Goal: Task Accomplishment & Management: Manage account settings

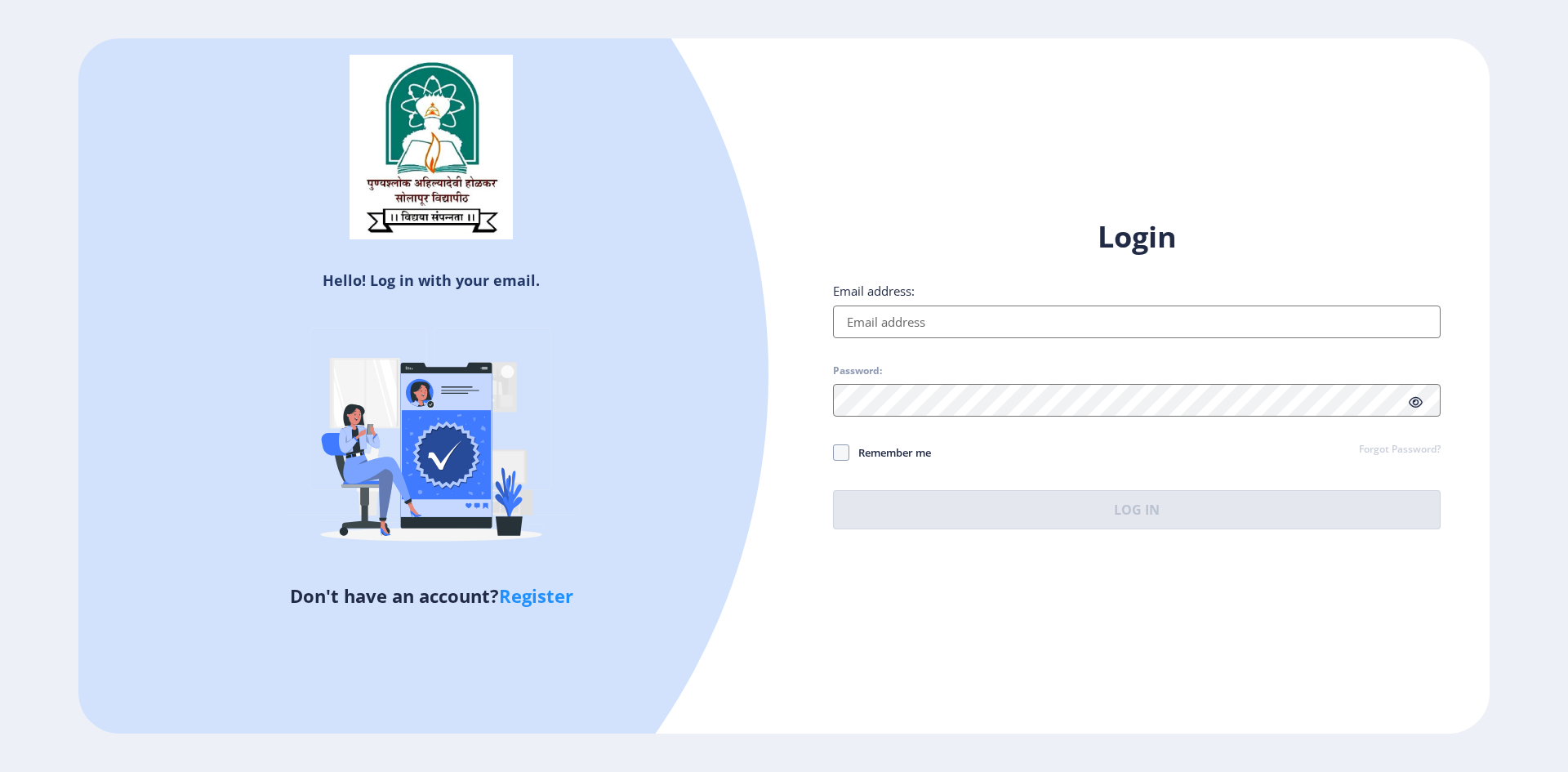
click at [993, 338] on div "Login Email address: Password: Remember me Forgot Password? Log In" at bounding box center [1137, 373] width 607 height 312
click at [985, 325] on input "Email address:" at bounding box center [1137, 321] width 607 height 33
type input "[EMAIL_ADDRESS][DOMAIN_NAME]"
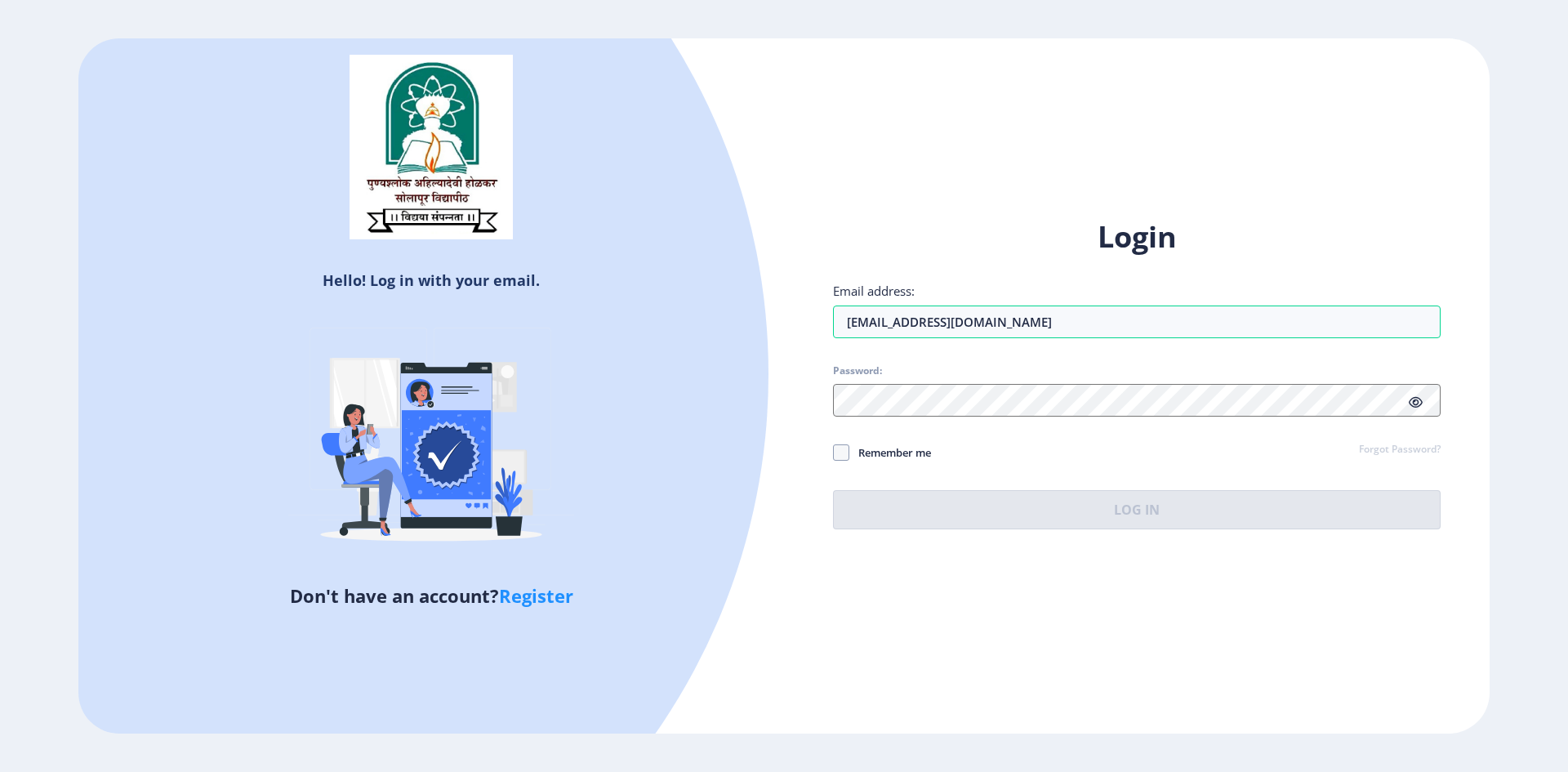
click at [843, 453] on label "Remember me" at bounding box center [882, 452] width 98 height 19
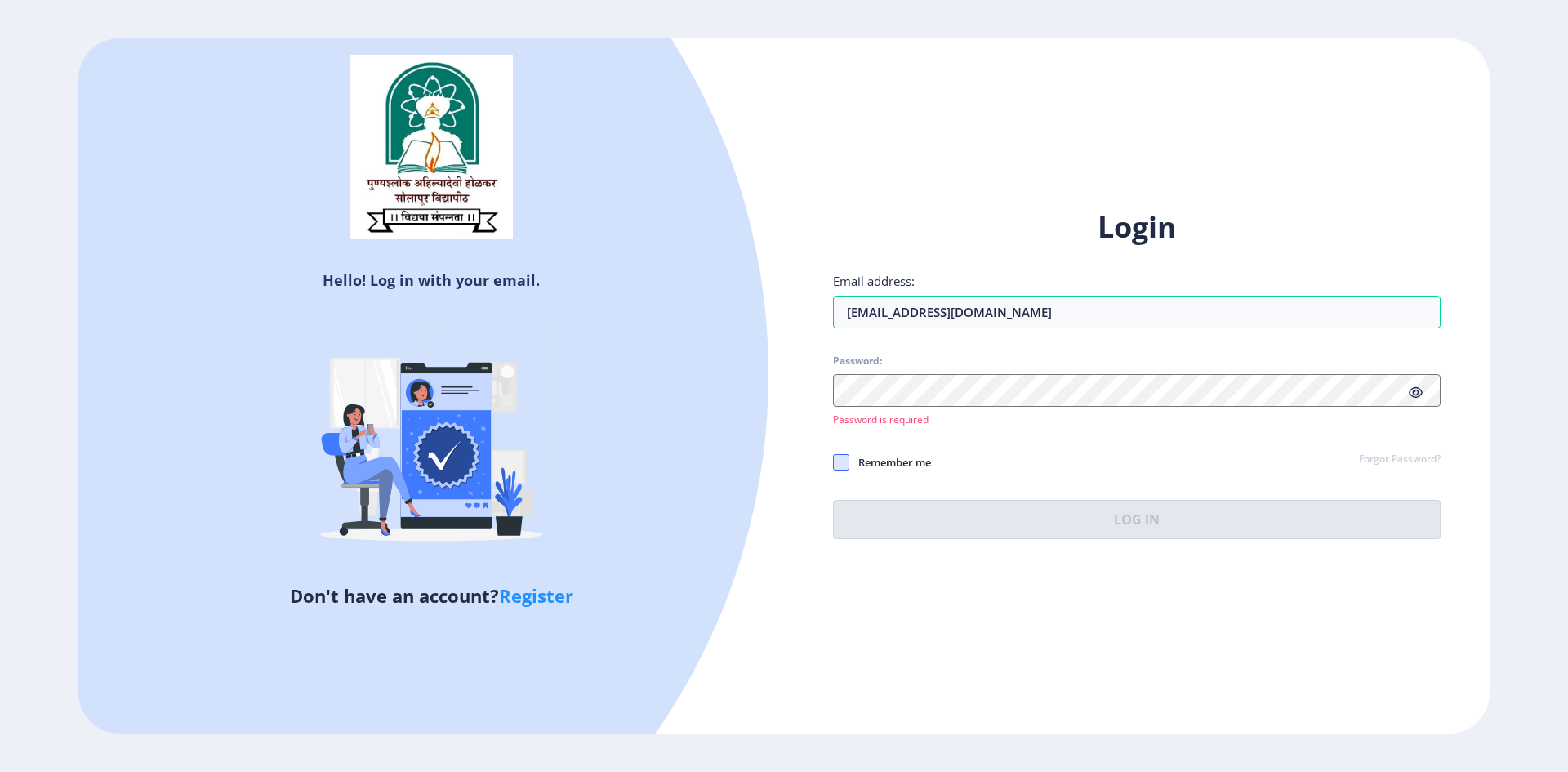
click at [839, 468] on span at bounding box center [841, 462] width 16 height 16
click at [834, 463] on input "Remember me" at bounding box center [833, 462] width 1 height 1
click at [845, 461] on span at bounding box center [841, 462] width 16 height 16
click at [834, 462] on input "Remember me" at bounding box center [833, 462] width 1 height 1
checkbox input "false"
